Goal: Task Accomplishment & Management: Use online tool/utility

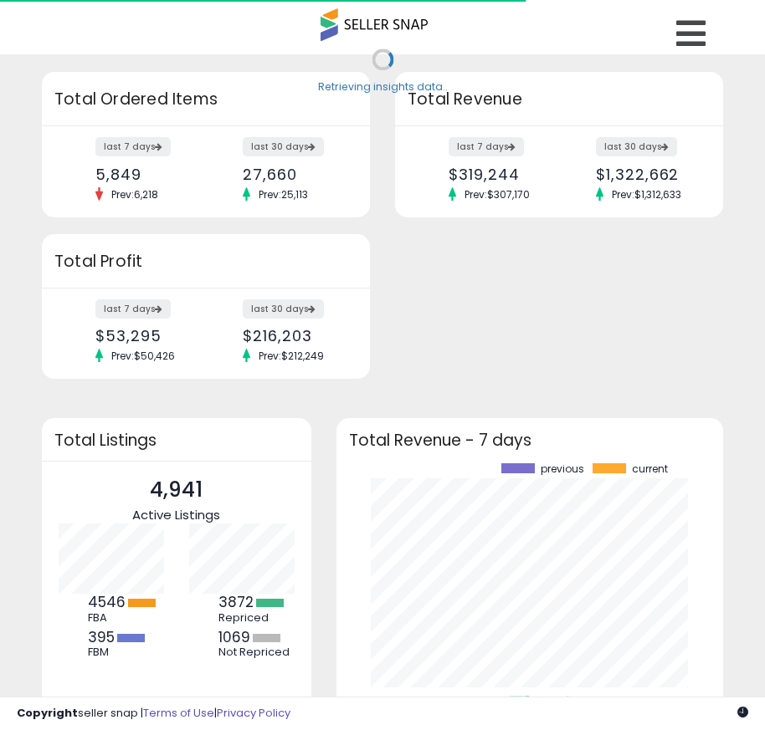
scroll to position [233, 354]
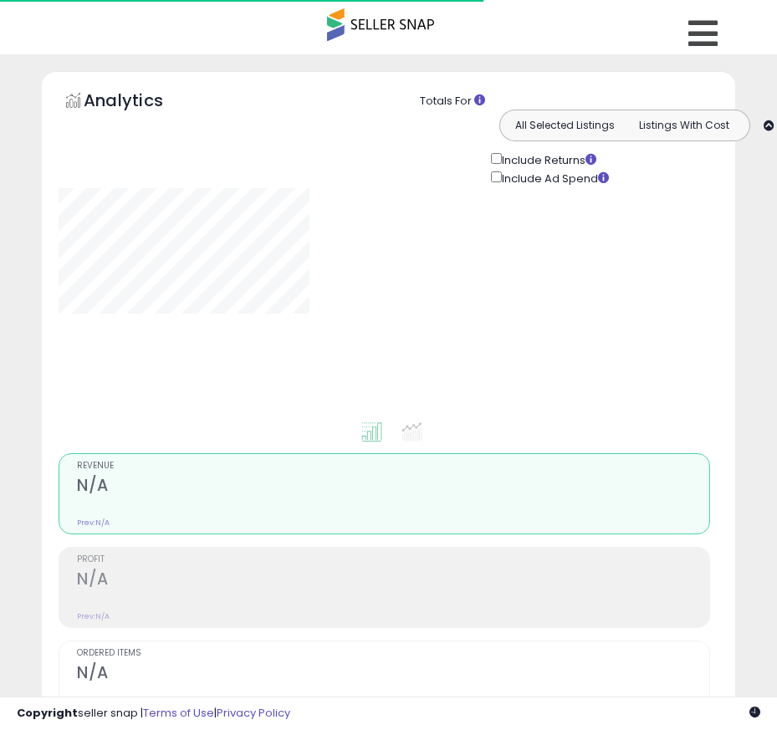
type input "**********"
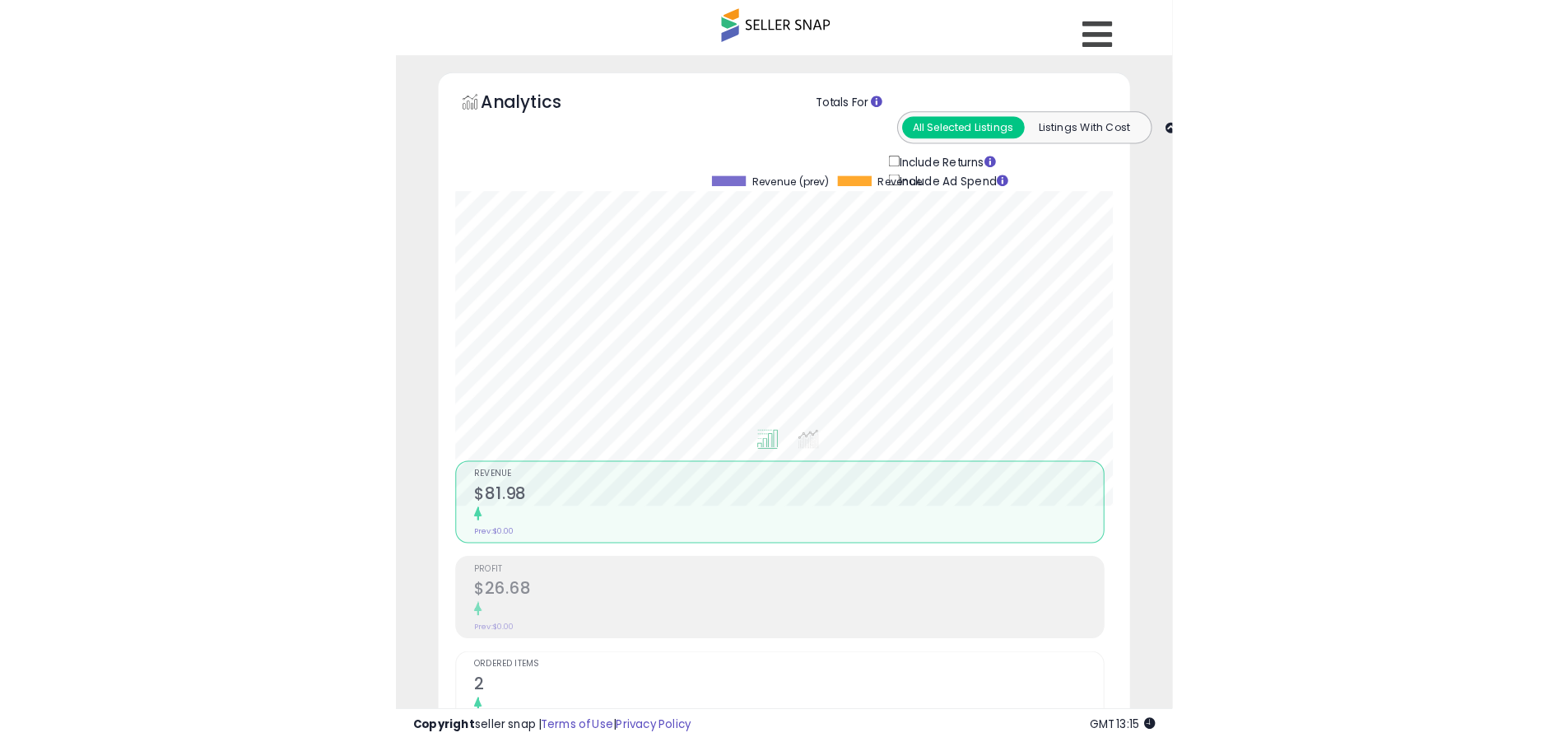
scroll to position [338, 862]
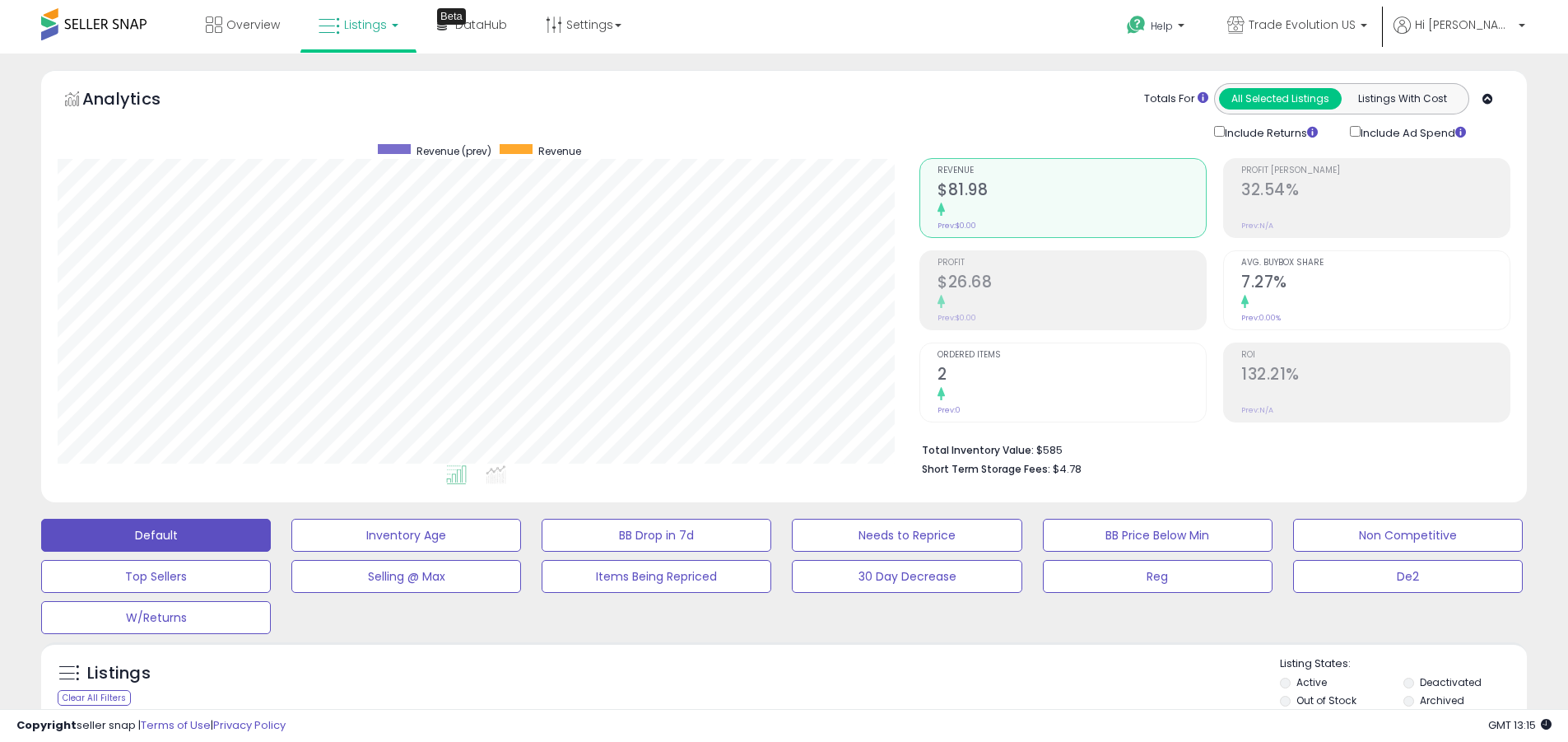
click at [752, 682] on label "Deactivated" at bounding box center [1450, 682] width 62 height 14
click at [752, 700] on label "Archived" at bounding box center [1441, 700] width 44 height 14
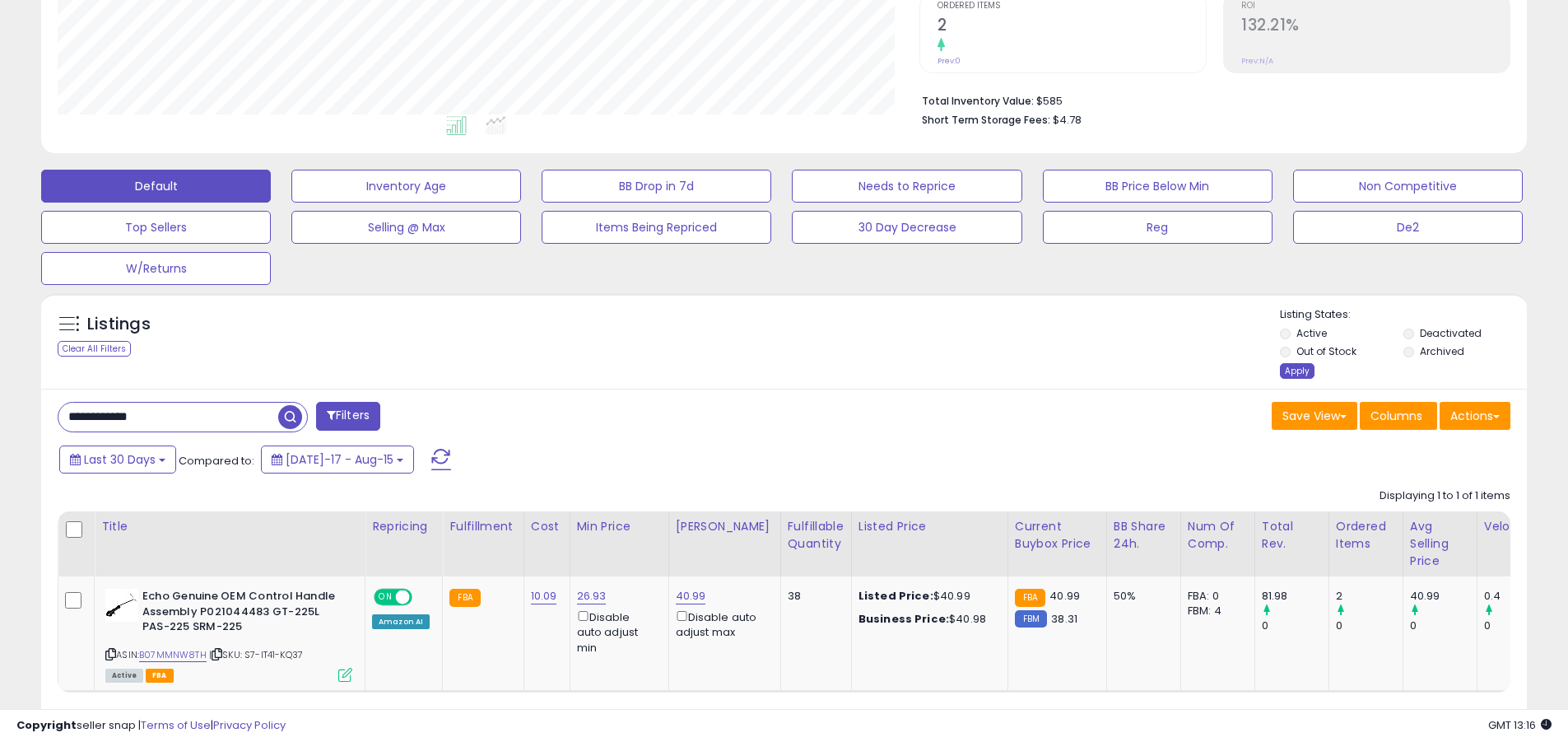
click at [752, 370] on div "Apply" at bounding box center [1297, 371] width 34 height 16
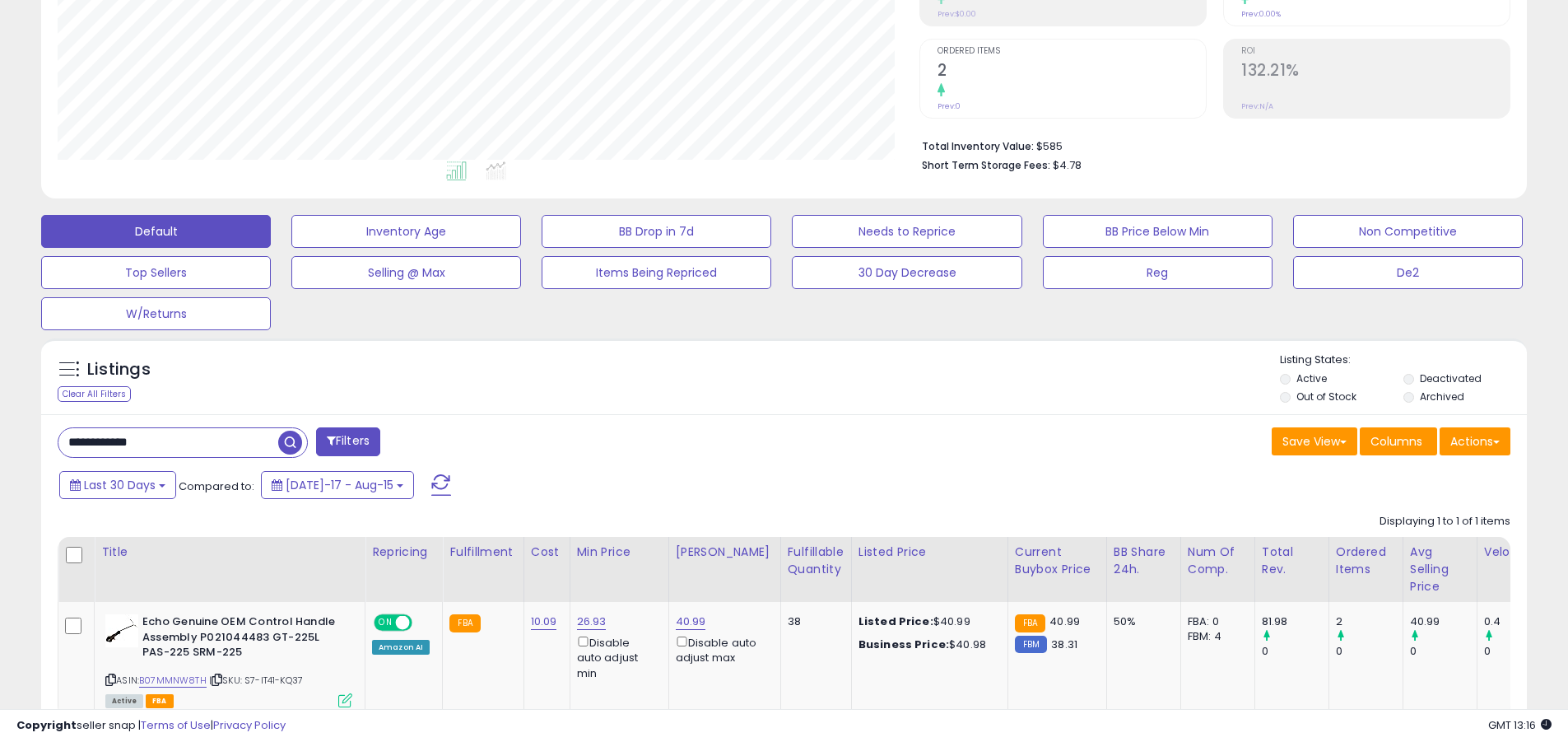
click at [155, 230] on button "Default" at bounding box center [155, 230] width 229 height 32
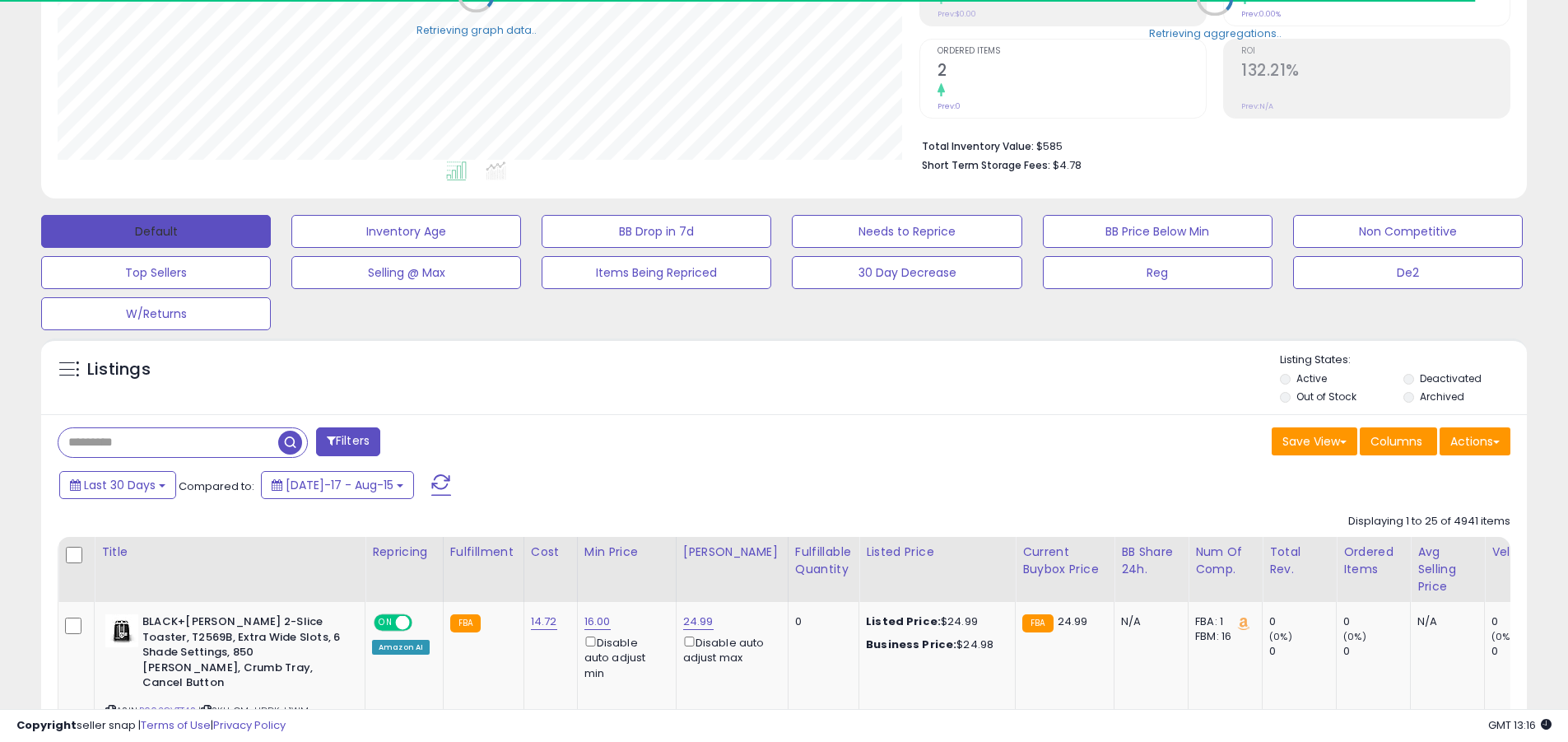
scroll to position [822941, 822085]
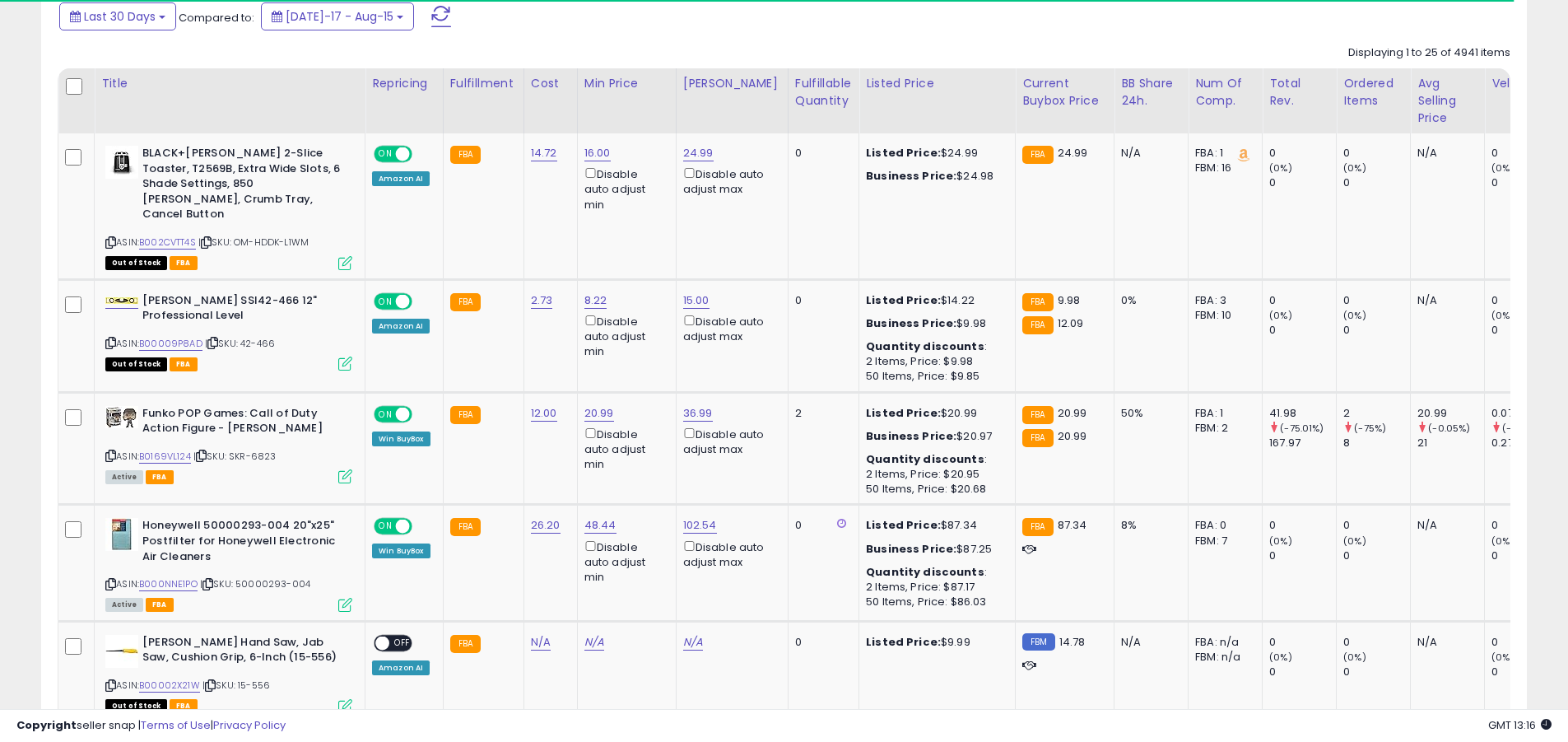
click at [431, 16] on span at bounding box center [441, 17] width 20 height 22
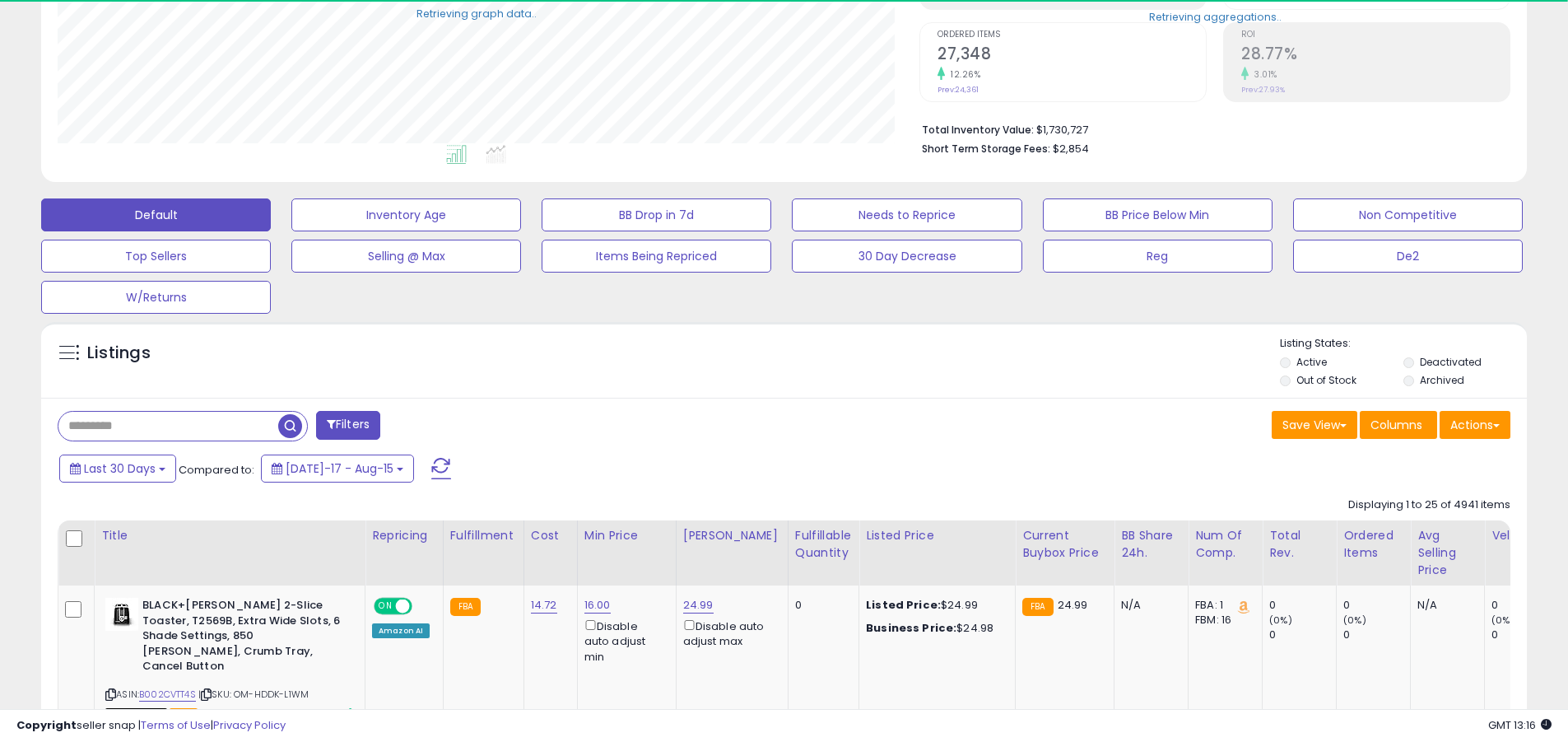
scroll to position [338, 862]
click at [168, 426] on input "text" at bounding box center [167, 425] width 219 height 29
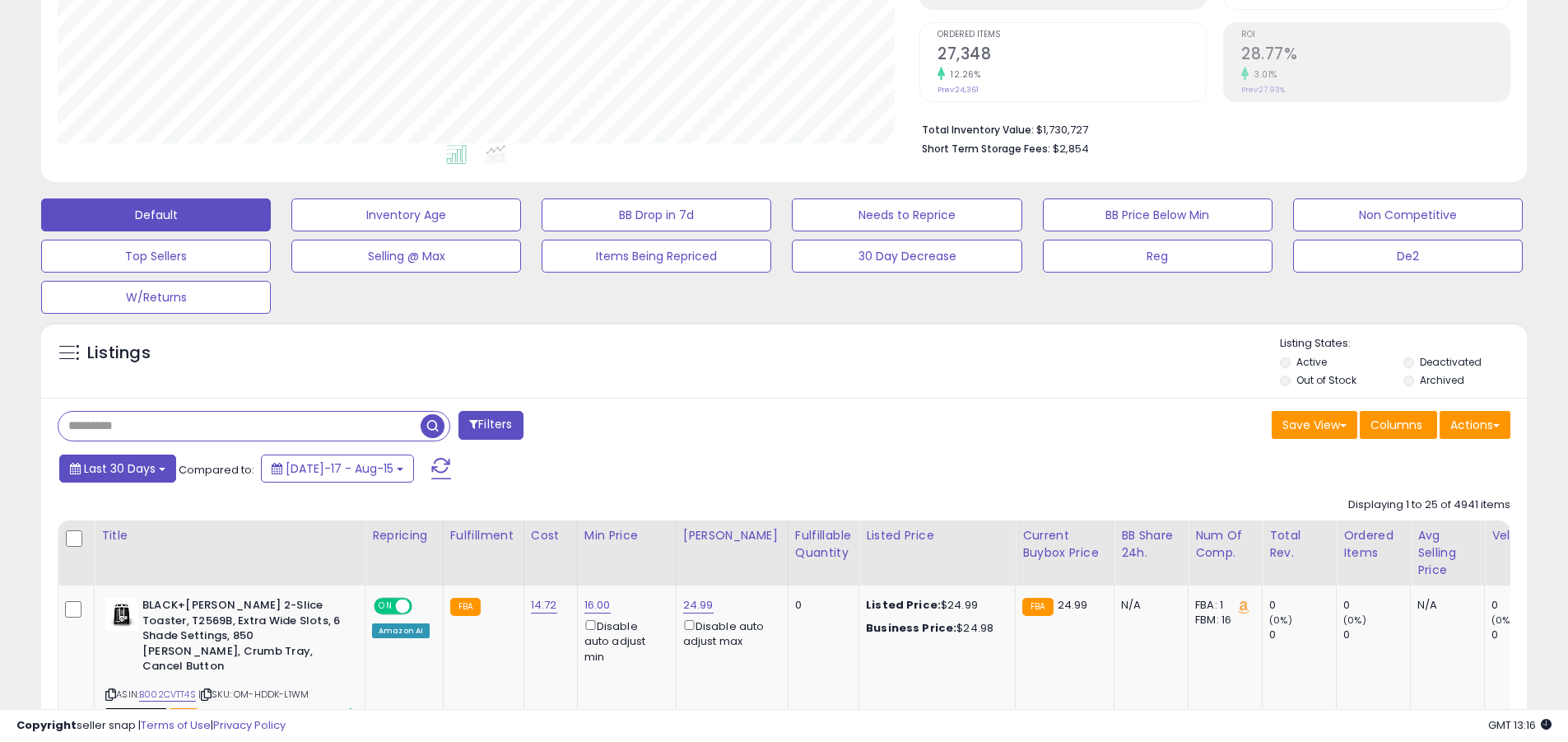
click at [117, 467] on span "Last 30 Days" at bounding box center [119, 468] width 72 height 17
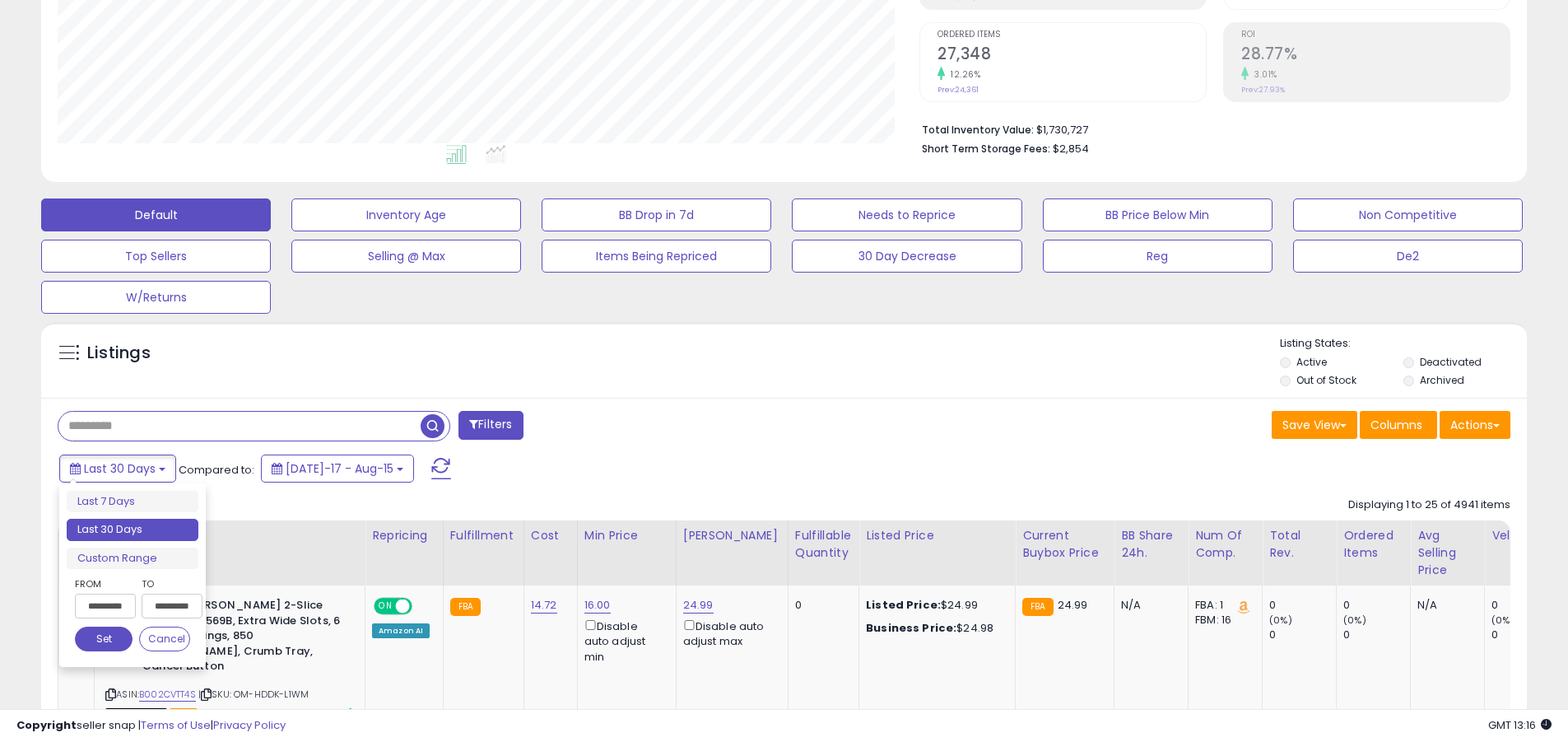
click at [133, 529] on li "Last 30 Days" at bounding box center [133, 529] width 132 height 23
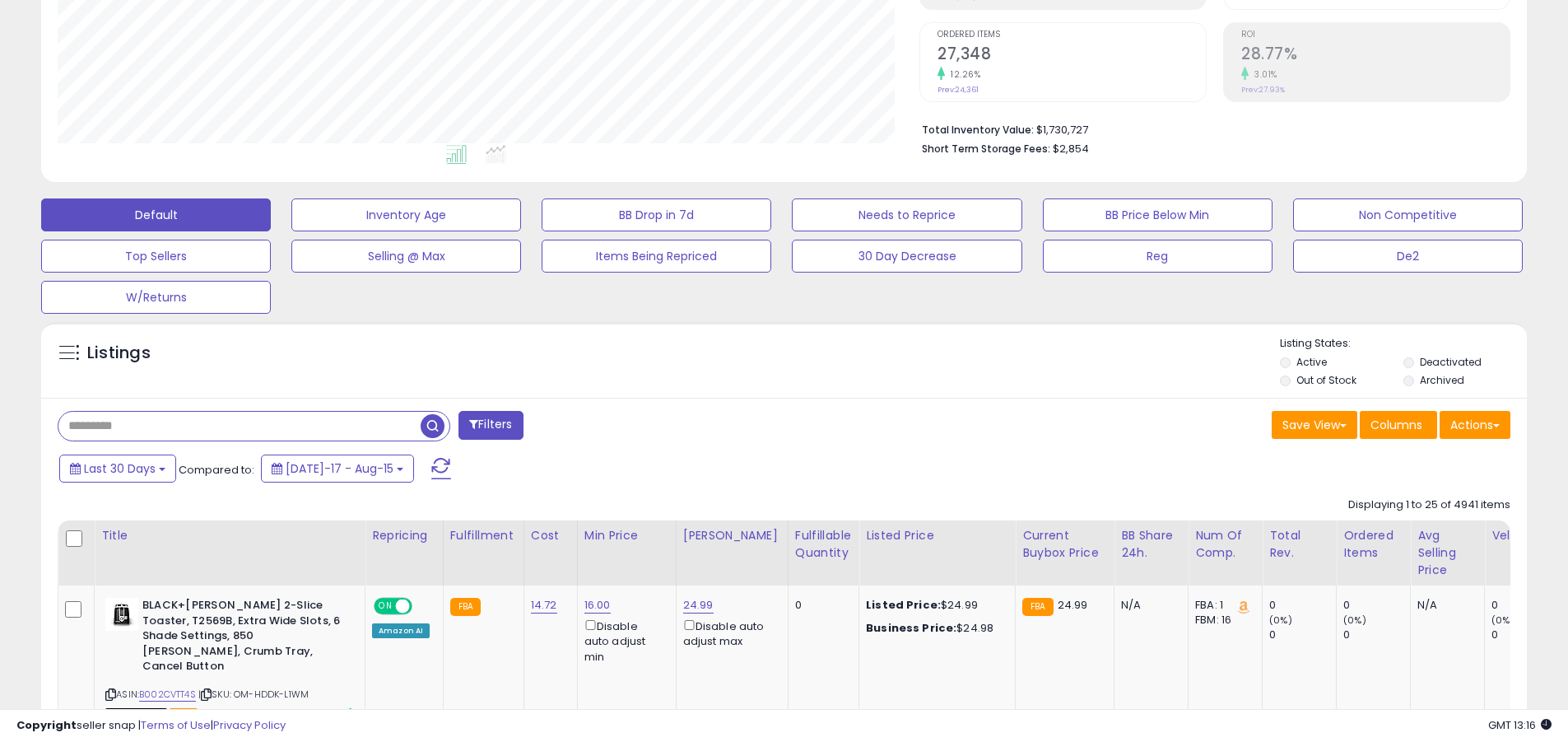
click at [239, 426] on input "text" at bounding box center [239, 425] width 362 height 29
click at [435, 423] on span "button" at bounding box center [432, 426] width 24 height 24
click at [752, 424] on button "Actions" at bounding box center [1475, 424] width 71 height 28
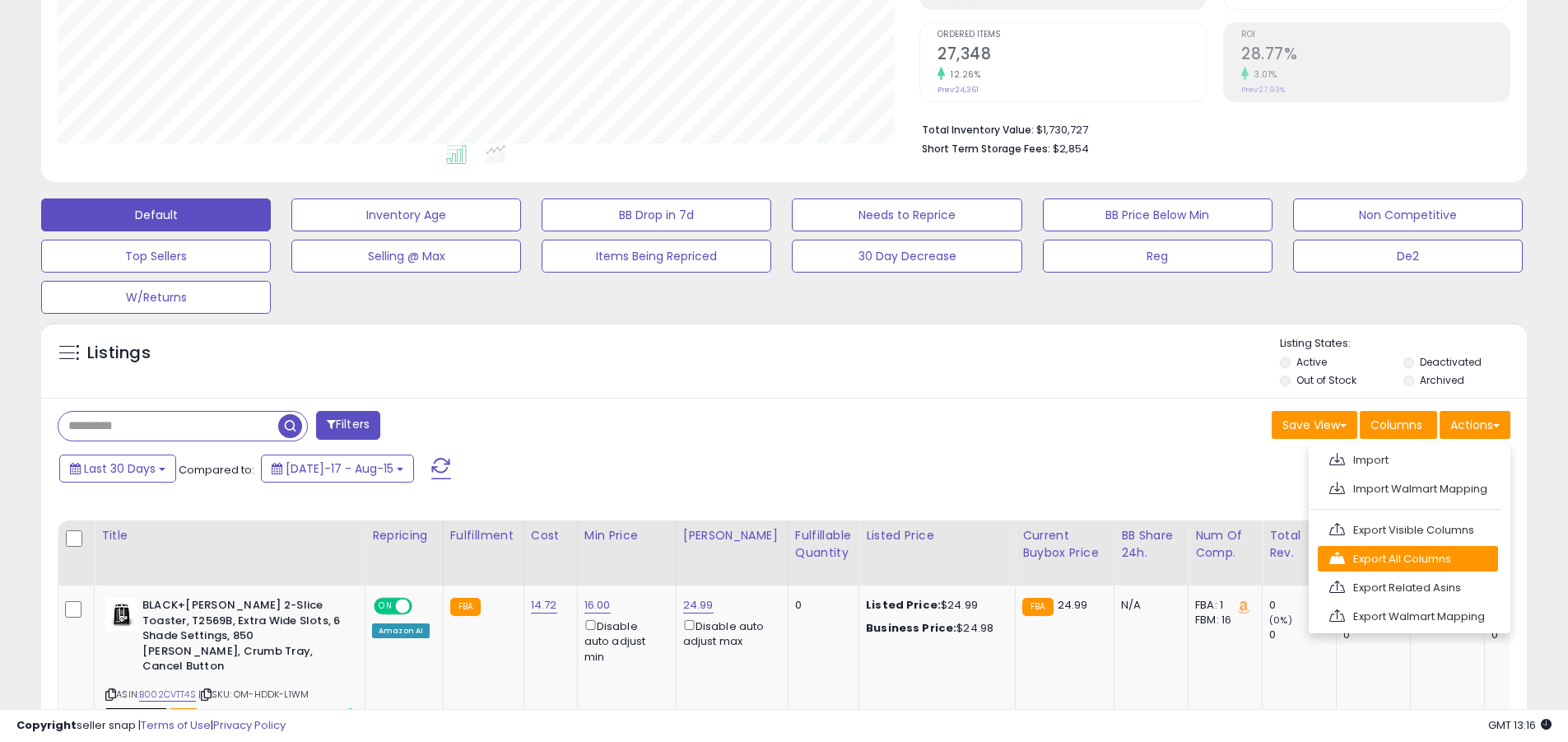
click at [752, 558] on link "Export All Columns" at bounding box center [1407, 559] width 180 height 26
